Goal: Check status

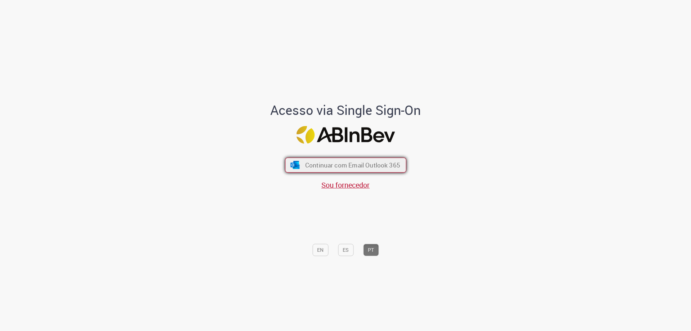
click at [346, 163] on span "Continuar com Email Outlook 365" at bounding box center [352, 165] width 95 height 8
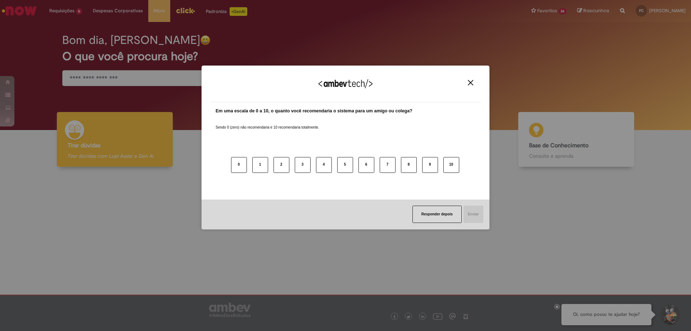
click at [470, 85] on img "Close" at bounding box center [470, 82] width 5 height 5
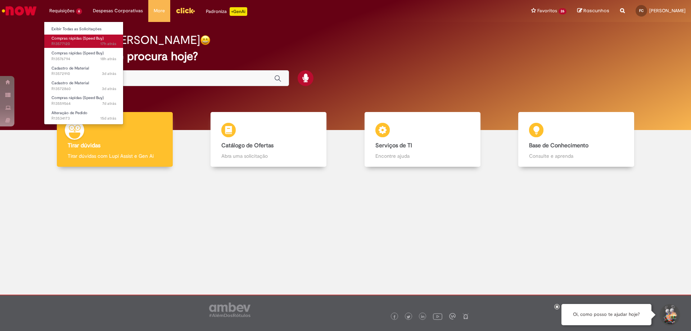
click at [76, 41] on span "17h atrás 17 horas atrás R13577120" at bounding box center [83, 44] width 65 height 6
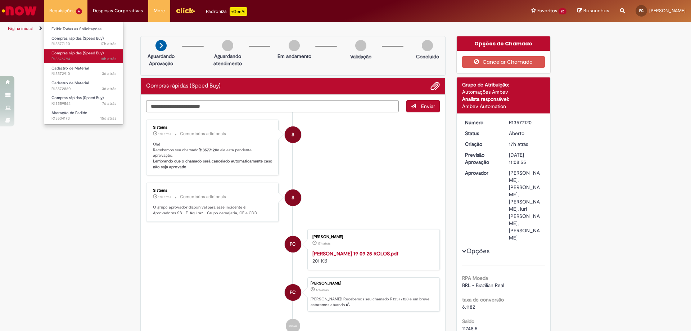
click at [62, 55] on span "Compras rápidas (Speed Buy)" at bounding box center [77, 52] width 52 height 5
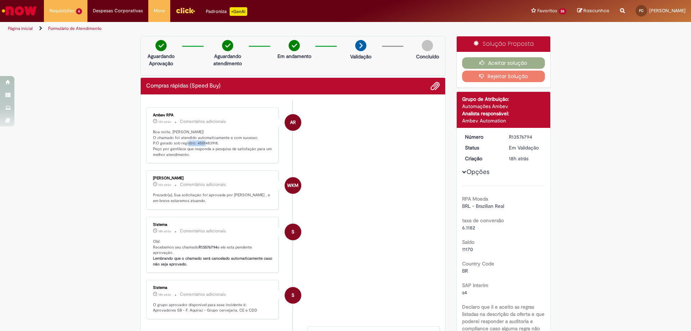
drag, startPoint x: 193, startPoint y: 142, endPoint x: 213, endPoint y: 141, distance: 20.2
click at [213, 141] on p "Boa noite, [PERSON_NAME]! O chamado foi atendido automaticamente e com sucesso.…" at bounding box center [213, 143] width 120 height 28
copy p "4501483918"
